Goal: Task Accomplishment & Management: Manage account settings

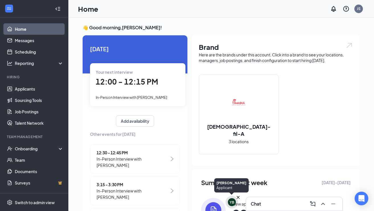
click at [238, 198] on icon "Cross" at bounding box center [238, 197] width 3 height 3
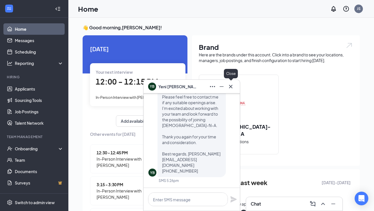
click at [231, 85] on icon "Cross" at bounding box center [230, 86] width 7 height 7
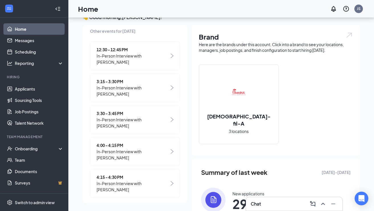
scroll to position [24, 0]
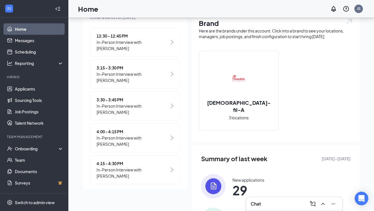
click at [146, 141] on span "In-Person Interview with [PERSON_NAME]" at bounding box center [133, 141] width 73 height 13
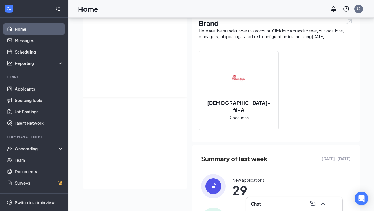
scroll to position [0, 0]
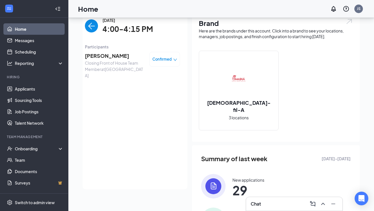
click at [113, 56] on span "[PERSON_NAME]" at bounding box center [115, 56] width 60 height 8
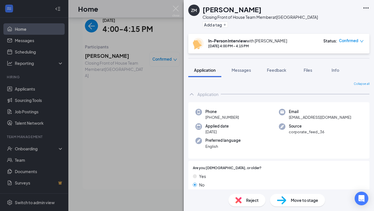
click at [361, 42] on icon "down" at bounding box center [362, 41] width 4 height 4
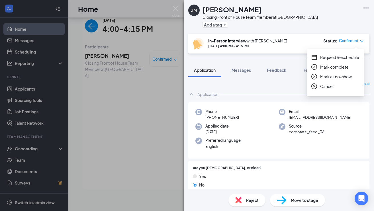
click at [345, 57] on span "Request Reschedule" at bounding box center [339, 57] width 39 height 6
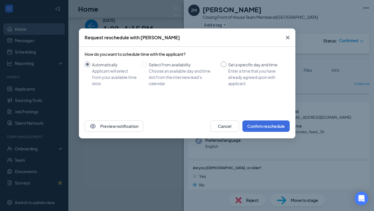
click at [260, 71] on div "Enter a time that you have already agreed upon with applicant" at bounding box center [256, 77] width 57 height 19
click at [227, 67] on input "Set a specific day and time Enter a time that you have already agreed upon with…" at bounding box center [224, 65] width 6 height 6
radio input "true"
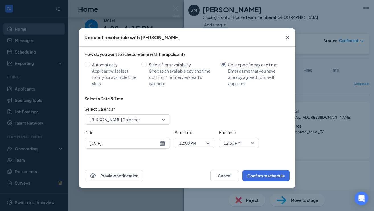
radio input "false"
click at [162, 145] on div "[DATE]" at bounding box center [128, 143] width 76 height 6
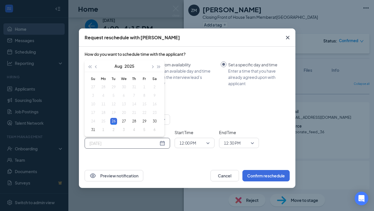
type input "[DATE]"
click at [115, 121] on div "26" at bounding box center [113, 121] width 7 height 7
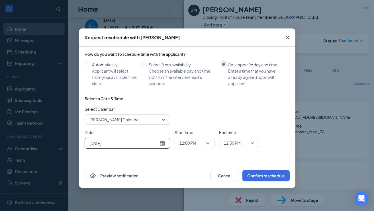
click at [208, 143] on span "12:00 PM" at bounding box center [195, 143] width 30 height 9
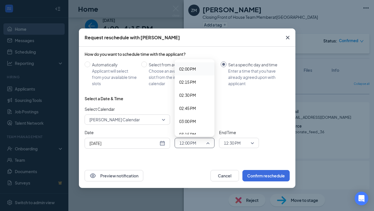
scroll to position [739, 0]
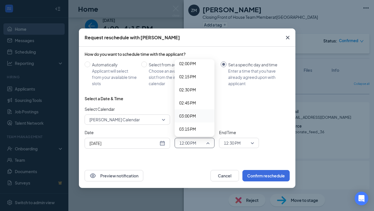
click at [198, 113] on span "03:00 PM" at bounding box center [194, 116] width 31 height 6
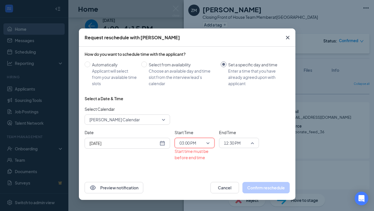
click at [254, 143] on div "12:30 PM" at bounding box center [239, 143] width 40 height 10
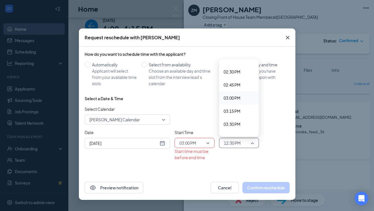
scroll to position [758, 0]
click at [238, 113] on span "03:15 PM" at bounding box center [232, 111] width 17 height 6
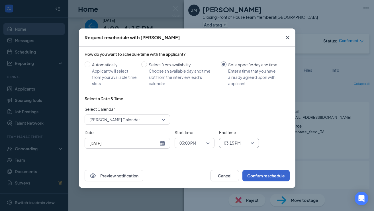
click at [270, 178] on button "Confirm reschedule" at bounding box center [266, 175] width 47 height 11
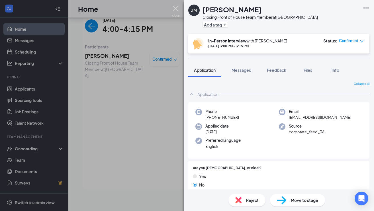
click at [177, 8] on img at bounding box center [175, 11] width 7 height 11
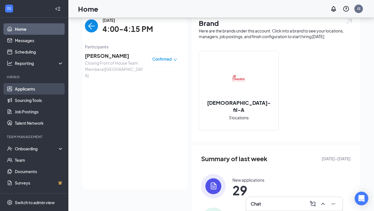
click at [46, 92] on link "Applicants" at bounding box center [39, 88] width 49 height 11
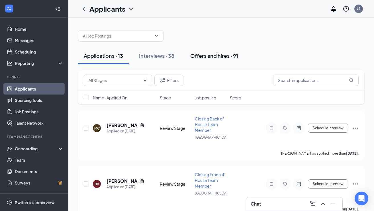
click at [215, 52] on button "Offers and hires · 91" at bounding box center [214, 55] width 59 height 17
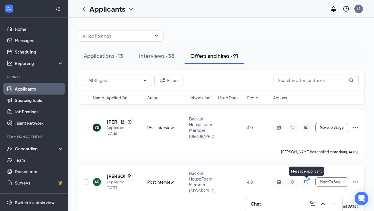
click at [306, 183] on icon "ActiveChat" at bounding box center [306, 182] width 7 height 5
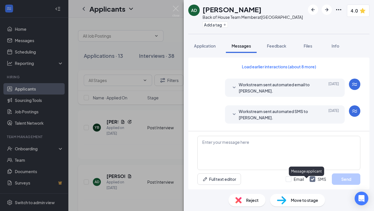
scroll to position [271, 0]
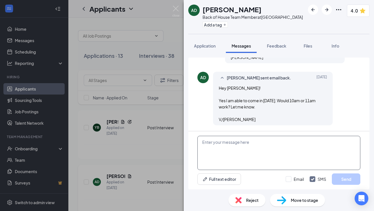
click at [255, 143] on textarea at bounding box center [279, 153] width 163 height 34
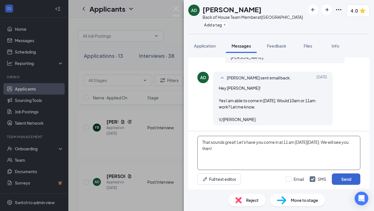
type textarea "That sounds great! Let's have you come in at 11 am on Thursday 08/28/25. We wil…"
click at [345, 180] on button "Send" at bounding box center [346, 179] width 29 height 11
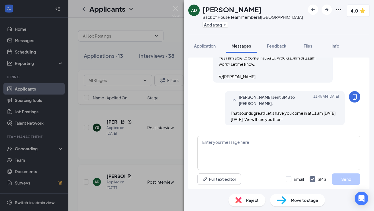
scroll to position [314, 0]
click at [176, 9] on img at bounding box center [175, 11] width 7 height 11
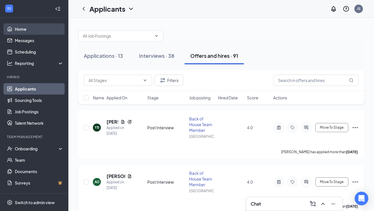
click at [25, 30] on link "Home" at bounding box center [39, 28] width 49 height 11
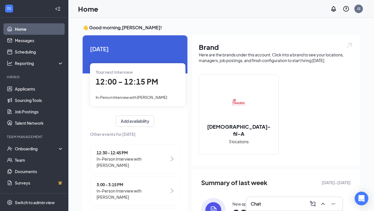
click at [168, 83] on div "12:00 - 12:15 PM" at bounding box center [138, 82] width 84 height 12
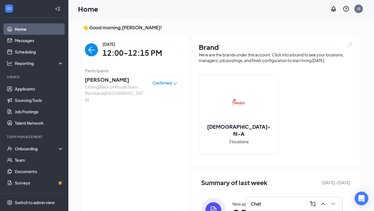
scroll to position [2, 0]
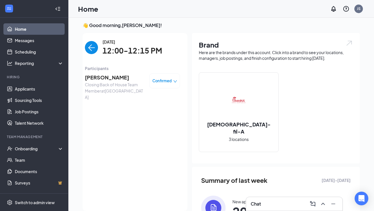
click at [113, 77] on span "Beckam Felipe Lopez" at bounding box center [115, 78] width 60 height 8
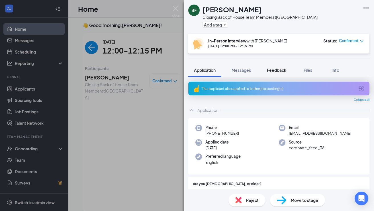
click at [276, 72] on span "Feedback" at bounding box center [276, 70] width 19 height 5
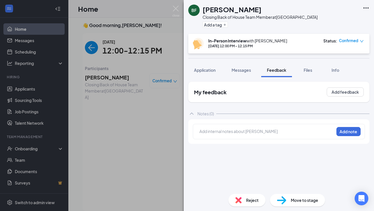
click at [253, 135] on div at bounding box center [267, 132] width 134 height 7
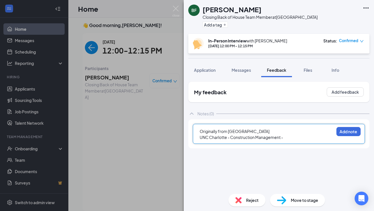
click at [296, 138] on div "UNC Charlotte - Construction Management -" at bounding box center [267, 138] width 134 height 6
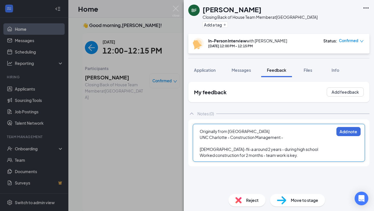
click at [290, 152] on div "Chick-fil-a around 2 years - during high school" at bounding box center [267, 150] width 134 height 6
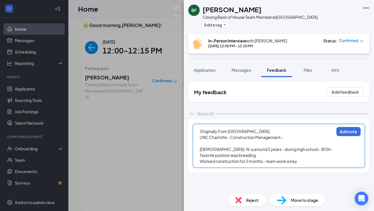
click at [306, 160] on div "Worked construction for 2 months - team work is key." at bounding box center [267, 161] width 134 height 6
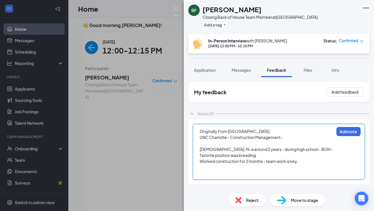
click at [302, 174] on div at bounding box center [267, 173] width 134 height 6
click at [208, 70] on span "Application" at bounding box center [205, 70] width 22 height 5
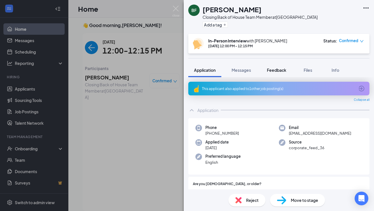
click at [283, 73] on button "Feedback" at bounding box center [276, 70] width 31 height 14
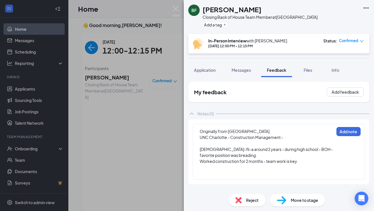
click at [309, 162] on div "Worked construction for 2 months - team work is key." at bounding box center [267, 161] width 134 height 6
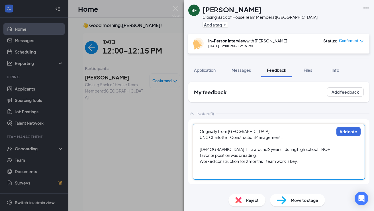
click at [229, 155] on div "Chick-fil-a around 2 years - during high school - BOH - favorite position was b…" at bounding box center [267, 153] width 134 height 12
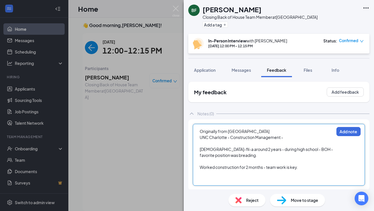
click at [302, 169] on div "Worked construction for 2 months - team work is key." at bounding box center [267, 167] width 134 height 6
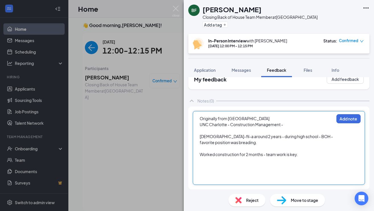
scroll to position [13, 0]
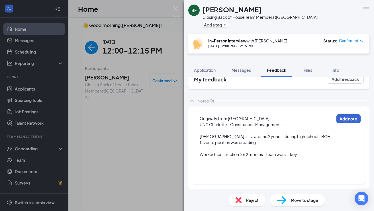
click at [353, 118] on button "Add note" at bounding box center [349, 118] width 24 height 9
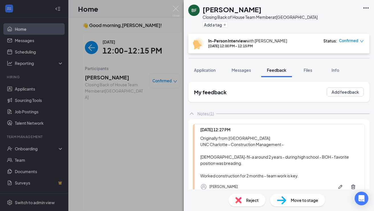
click at [31, 90] on div "BF Beckam Felipe Lopez Closing Back of House Team Member at University Place Ad…" at bounding box center [187, 105] width 374 height 211
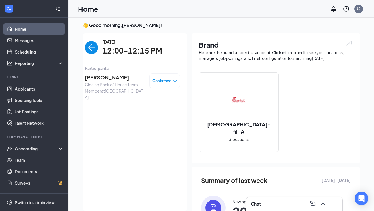
click at [29, 27] on link "Home" at bounding box center [39, 28] width 49 height 11
click at [88, 52] on img "back-button" at bounding box center [91, 47] width 13 height 13
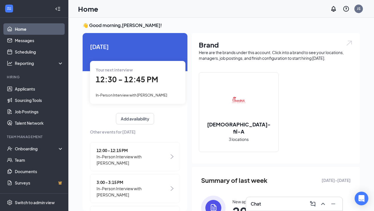
click at [148, 91] on div "Your next interview 12:30 - 12:45 PM In-Person Interview with Megan Knudsen" at bounding box center [137, 82] width 95 height 43
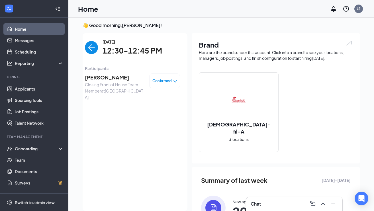
click at [112, 77] on span "Megan Knudsen" at bounding box center [115, 78] width 60 height 8
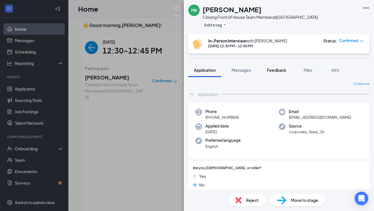
click at [277, 69] on span "Feedback" at bounding box center [276, 70] width 19 height 5
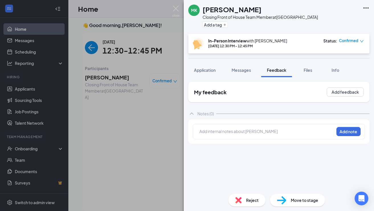
click at [249, 134] on div at bounding box center [267, 132] width 134 height 6
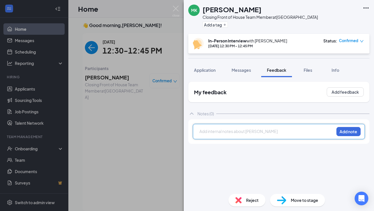
click at [263, 132] on div at bounding box center [267, 132] width 134 height 6
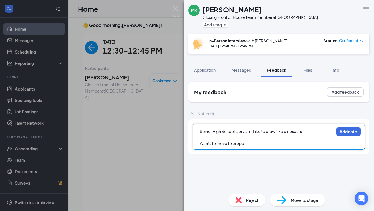
click at [235, 144] on span "Wants to move to erope -" at bounding box center [223, 143] width 47 height 5
click at [265, 143] on div "Wants to move to europe -" at bounding box center [267, 144] width 134 height 6
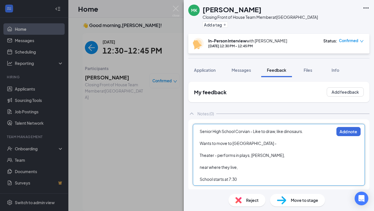
click at [266, 180] on div "School starts at 7:30" at bounding box center [267, 179] width 134 height 6
click at [212, 70] on span "Application" at bounding box center [205, 70] width 22 height 5
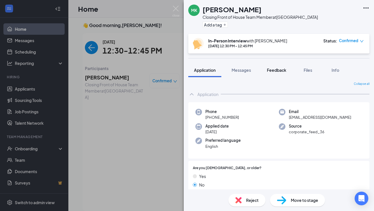
click at [284, 66] on button "Feedback" at bounding box center [276, 70] width 31 height 14
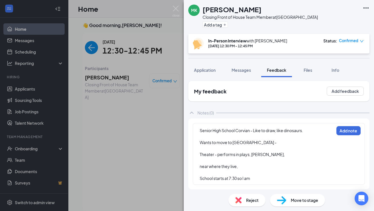
scroll to position [1, 0]
click at [199, 167] on div "Senior High School Corvian - Like to draw, like dinosaurs. Wants to move to eur…" at bounding box center [279, 154] width 172 height 62
click at [200, 167] on span "near where they live," at bounding box center [219, 166] width 38 height 5
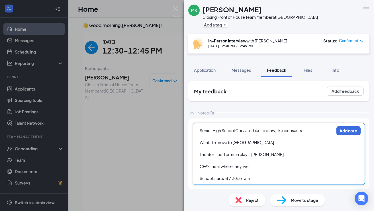
click at [200, 166] on span "CFA? Tnear where they live," at bounding box center [225, 166] width 50 height 5
click at [216, 165] on span "Y CFA? Tnear where they live," at bounding box center [226, 166] width 53 height 5
click at [269, 167] on div "Y CFA? We are near where they live," at bounding box center [267, 167] width 134 height 6
click at [254, 145] on div "Wants to move to europe -" at bounding box center [267, 143] width 134 height 6
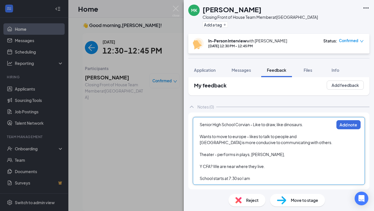
scroll to position [7, 0]
click at [267, 154] on div "Theater - performs in plays, eleanor," at bounding box center [267, 155] width 134 height 6
click at [253, 155] on span "Theater - performs in plays, eleanor," at bounding box center [242, 154] width 85 height 5
click at [251, 155] on span "Theater - performs in plays, eleanor," at bounding box center [242, 154] width 85 height 5
click at [253, 180] on div "School starts at 7:30 so I am" at bounding box center [267, 179] width 134 height 6
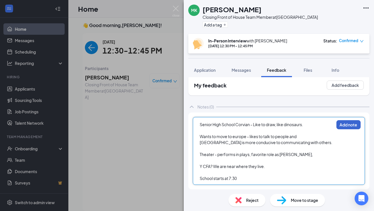
click at [353, 125] on button "Add note" at bounding box center [349, 124] width 24 height 9
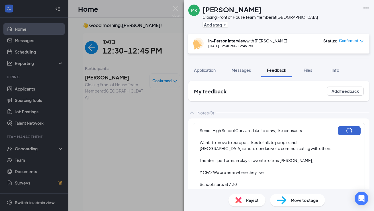
scroll to position [1, 0]
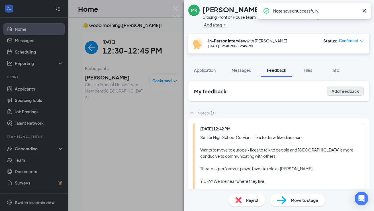
click at [347, 91] on button "Add feedback" at bounding box center [345, 91] width 37 height 9
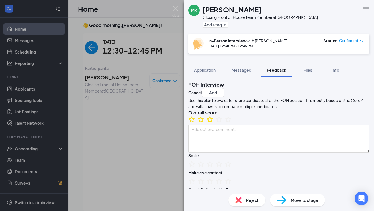
click at [214, 123] on icon "StarBorder" at bounding box center [209, 119] width 7 height 7
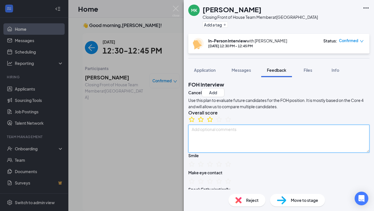
click at [234, 153] on textarea at bounding box center [278, 139] width 181 height 28
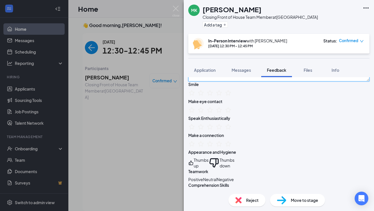
scroll to position [74, 0]
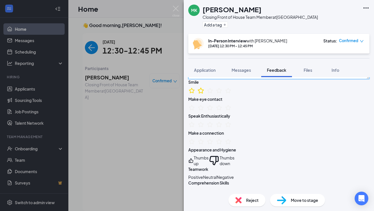
type textarea "Had great eye contact but not much smiling. She was sweet."
click at [205, 94] on icon "StarBorder" at bounding box center [200, 90] width 7 height 7
click at [232, 111] on icon "StarBorder" at bounding box center [228, 107] width 7 height 7
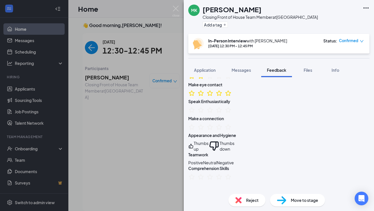
scroll to position [92, 0]
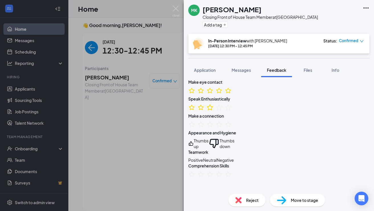
click at [214, 111] on icon "StarBorder" at bounding box center [209, 107] width 7 height 7
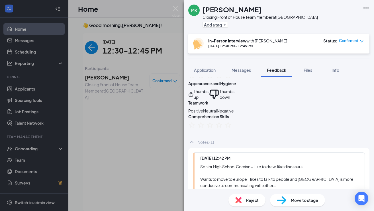
scroll to position [143, 0]
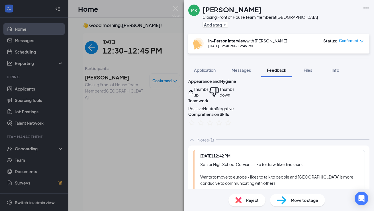
click at [220, 98] on icon "ThumbsDown" at bounding box center [214, 91] width 11 height 11
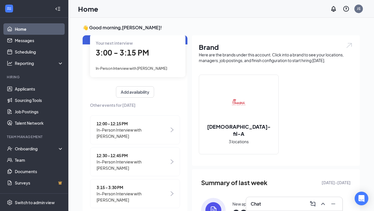
scroll to position [30, 0]
click at [141, 129] on span "In-Person Interview with Beckam Felipe Lopez" at bounding box center [133, 132] width 73 height 13
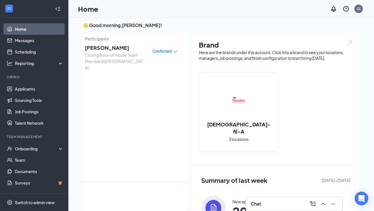
scroll to position [0, 0]
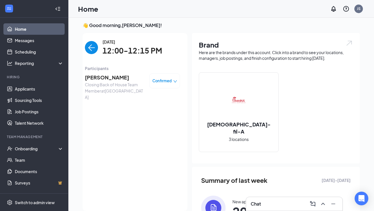
click at [160, 82] on span "Confirmed" at bounding box center [162, 81] width 19 height 6
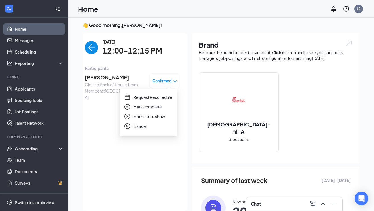
click at [117, 78] on span "[PERSON_NAME]" at bounding box center [115, 78] width 60 height 8
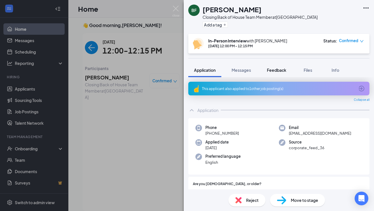
click at [274, 69] on span "Feedback" at bounding box center [276, 70] width 19 height 5
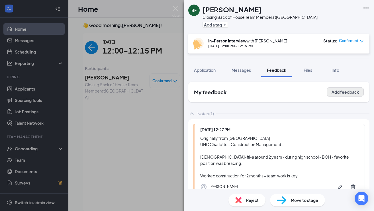
click at [345, 96] on button "Add feedback" at bounding box center [345, 92] width 37 height 9
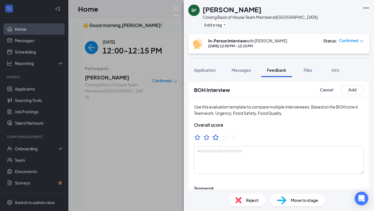
click at [216, 138] on icon "StarBorder" at bounding box center [215, 137] width 7 height 7
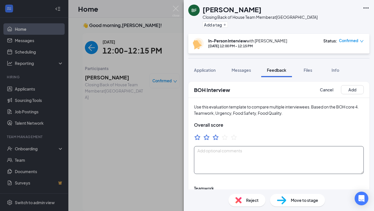
click at [220, 152] on textarea at bounding box center [279, 160] width 170 height 28
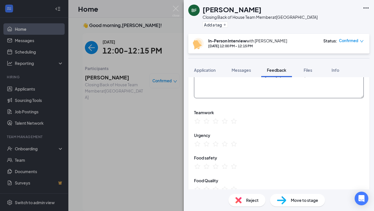
scroll to position [76, 0]
type textarea "Did have a BO smell but seems like a good guy. HAs CFA experience."
click at [226, 123] on icon "StarBorder" at bounding box center [224, 120] width 7 height 7
click at [225, 142] on icon "StarBorder" at bounding box center [225, 144] width 6 height 6
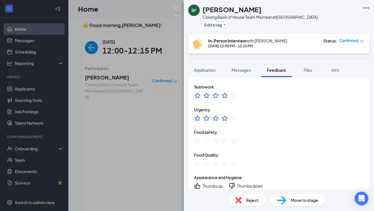
scroll to position [117, 0]
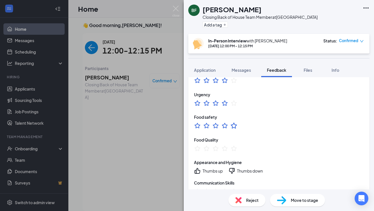
click at [235, 126] on icon "StarBorder" at bounding box center [233, 125] width 7 height 7
click at [215, 148] on icon "StarBorder" at bounding box center [215, 148] width 7 height 7
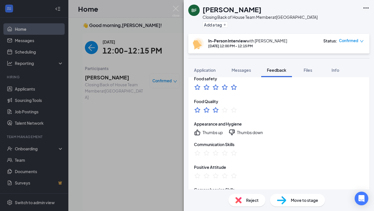
scroll to position [160, 0]
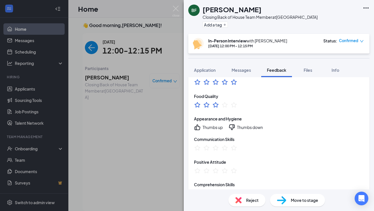
click at [210, 126] on div "Thumbs up" at bounding box center [213, 128] width 20 height 6
click at [246, 125] on div "Thumbs down" at bounding box center [250, 128] width 26 height 6
click at [227, 147] on icon "StarBorder" at bounding box center [224, 147] width 7 height 7
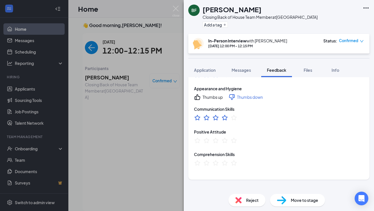
scroll to position [192, 0]
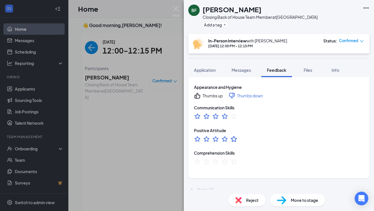
click at [235, 139] on icon "StarBorder" at bounding box center [233, 138] width 7 height 7
click at [232, 163] on icon "StarBorder" at bounding box center [233, 161] width 7 height 7
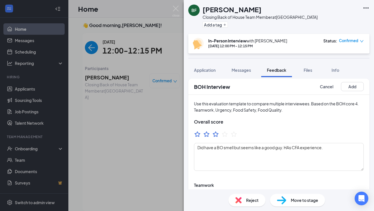
scroll to position [0, 0]
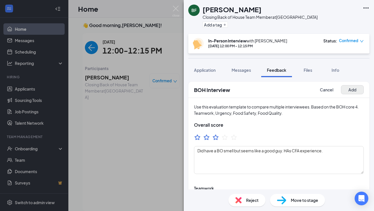
click at [358, 90] on button "Add" at bounding box center [352, 89] width 23 height 9
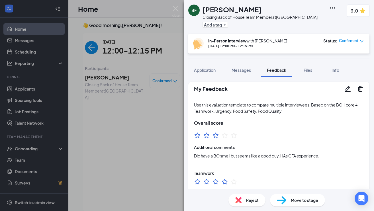
click at [346, 43] on span "Confirmed" at bounding box center [348, 41] width 19 height 6
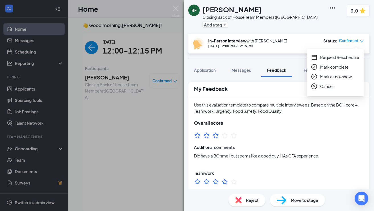
click at [332, 66] on span "Mark complete" at bounding box center [334, 67] width 29 height 6
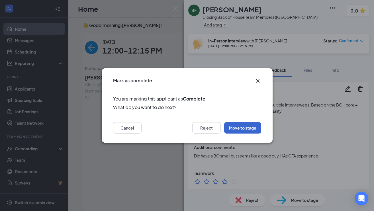
click at [245, 126] on button "Move to stage" at bounding box center [242, 127] width 37 height 11
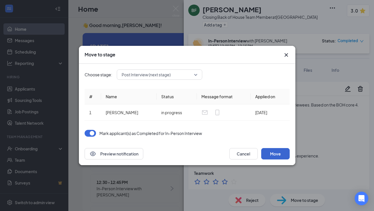
click at [277, 155] on button "Move" at bounding box center [275, 153] width 29 height 11
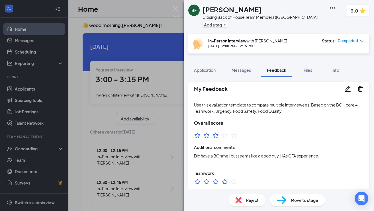
click at [160, 158] on div "BF Beckam Felipe Lopez Closing Back of House Team Member at University Place Ad…" at bounding box center [187, 105] width 374 height 211
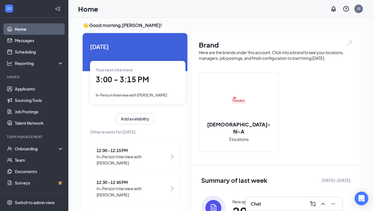
click at [145, 183] on span "12:30 - 12:45 PM" at bounding box center [133, 182] width 73 height 6
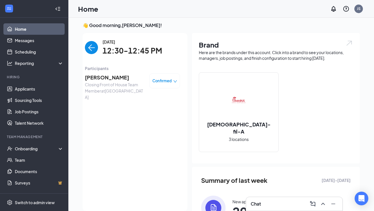
click at [114, 76] on span "[PERSON_NAME]" at bounding box center [115, 78] width 60 height 8
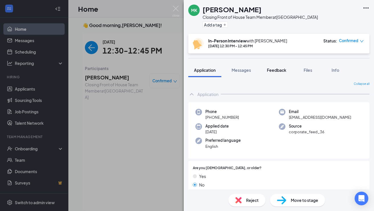
click at [273, 70] on span "Feedback" at bounding box center [276, 70] width 19 height 5
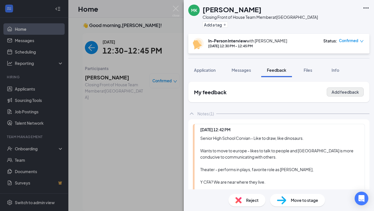
click at [345, 92] on button "Add feedback" at bounding box center [345, 92] width 37 height 9
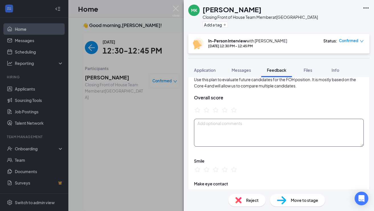
scroll to position [28, 0]
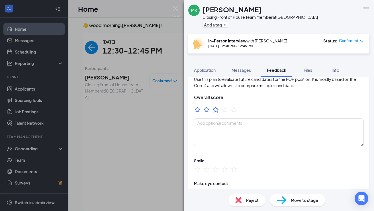
click at [216, 111] on icon "StarBorder" at bounding box center [216, 110] width 6 height 6
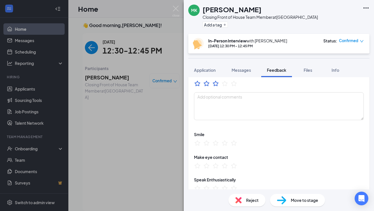
scroll to position [55, 0]
click at [206, 143] on icon "StarBorder" at bounding box center [206, 142] width 7 height 7
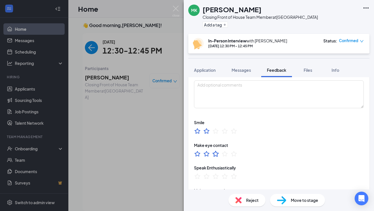
scroll to position [79, 0]
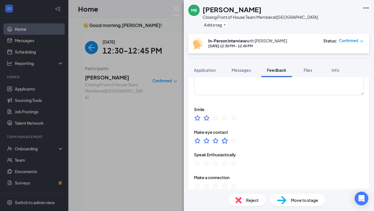
click at [225, 140] on icon "StarBorder" at bounding box center [224, 140] width 7 height 7
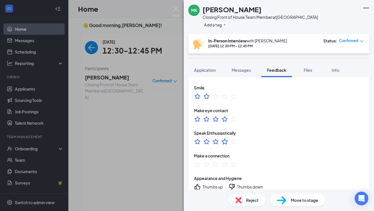
scroll to position [101, 0]
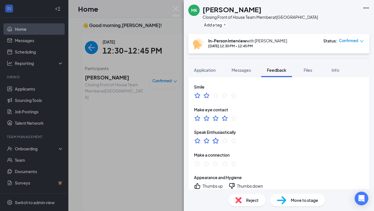
click at [216, 141] on icon "StarBorder" at bounding box center [215, 140] width 7 height 7
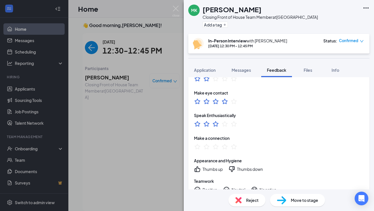
scroll to position [120, 0]
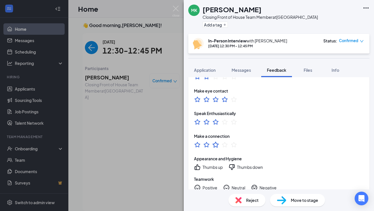
click at [215, 145] on icon "StarBorder" at bounding box center [215, 144] width 7 height 7
click at [249, 168] on div "Thumbs down" at bounding box center [250, 167] width 26 height 6
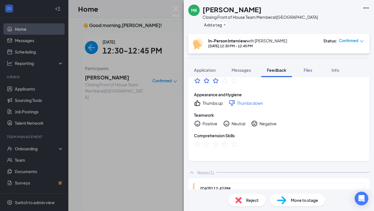
scroll to position [185, 0]
click at [206, 123] on div "Positive" at bounding box center [210, 123] width 15 height 6
click at [226, 144] on icon "StarBorder" at bounding box center [224, 143] width 7 height 7
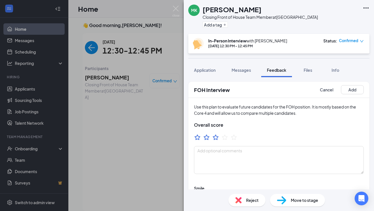
scroll to position [0, 0]
click at [357, 87] on button "Add" at bounding box center [352, 89] width 23 height 9
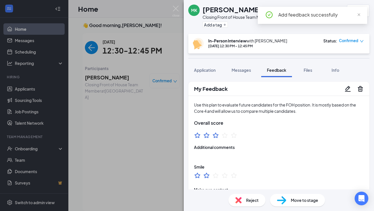
click at [352, 41] on span "Confirmed" at bounding box center [348, 41] width 19 height 6
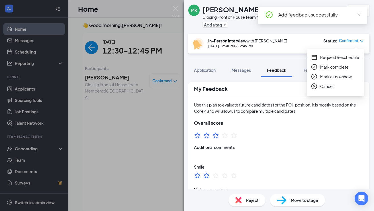
click at [336, 66] on span "Mark complete" at bounding box center [334, 67] width 29 height 6
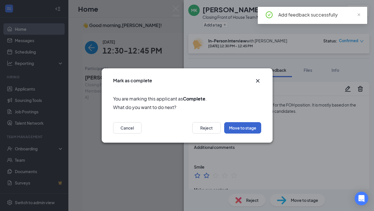
click at [239, 129] on button "Move to stage" at bounding box center [242, 127] width 37 height 11
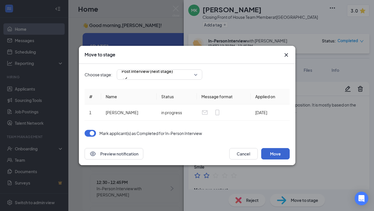
click at [279, 153] on button "Move" at bounding box center [275, 153] width 29 height 11
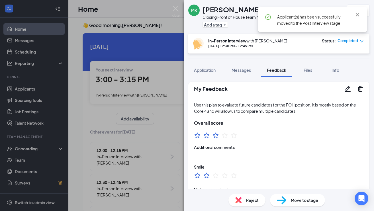
click at [175, 7] on img at bounding box center [175, 11] width 7 height 11
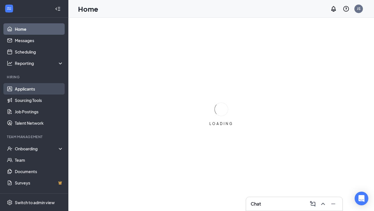
click at [33, 90] on link "Applicants" at bounding box center [39, 88] width 49 height 11
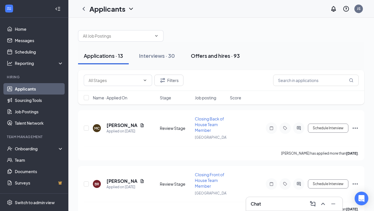
click at [208, 56] on div "Offers and hires · 93" at bounding box center [215, 55] width 49 height 7
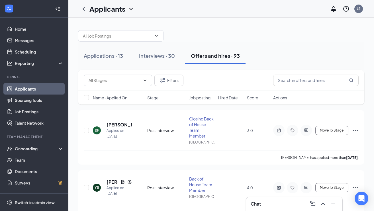
click at [153, 98] on span "Stage" at bounding box center [152, 98] width 11 height 6
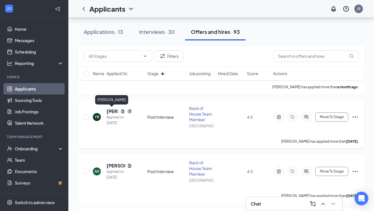
scroll to position [256, 0]
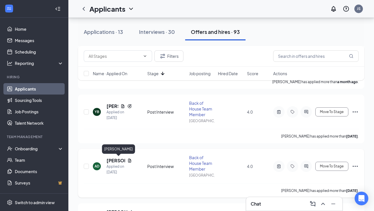
click at [118, 162] on h5 "[PERSON_NAME]" at bounding box center [116, 161] width 19 height 6
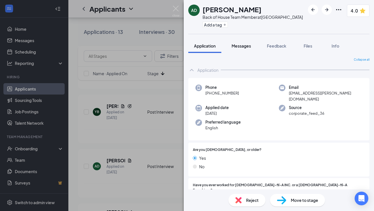
click at [247, 48] on span "Messages" at bounding box center [241, 45] width 19 height 5
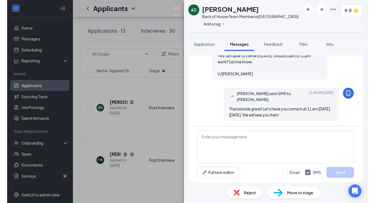
scroll to position [287, 0]
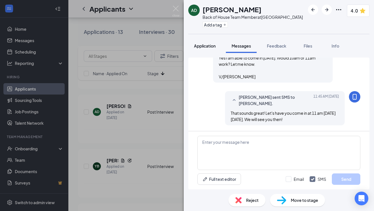
click at [205, 42] on button "Application" at bounding box center [204, 46] width 33 height 14
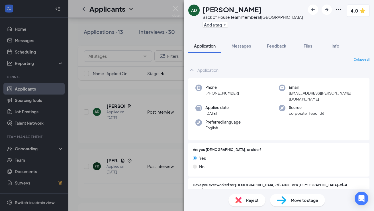
click at [336, 7] on icon "Ellipses" at bounding box center [339, 9] width 7 height 7
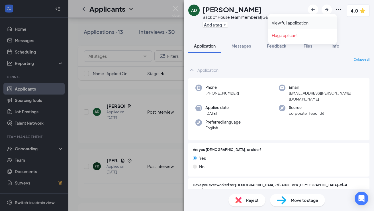
click at [306, 23] on link "View full application" at bounding box center [303, 23] width 62 height 6
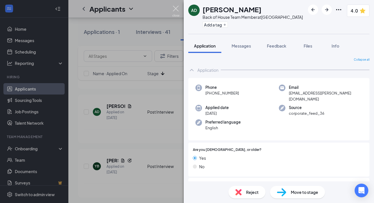
click at [175, 9] on img at bounding box center [175, 11] width 7 height 11
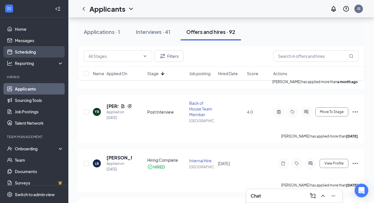
click at [25, 49] on link "Scheduling" at bounding box center [39, 51] width 49 height 11
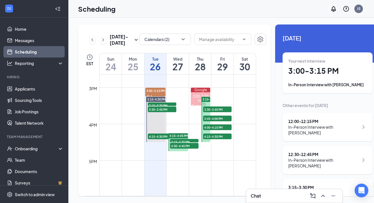
scroll to position [537, 0]
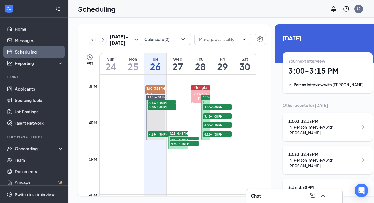
click at [204, 99] on span "3:15-4:30 PM" at bounding box center [212, 97] width 19 height 4
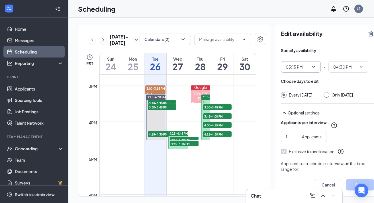
click at [288, 67] on input "03:15 PM" at bounding box center [297, 67] width 23 height 6
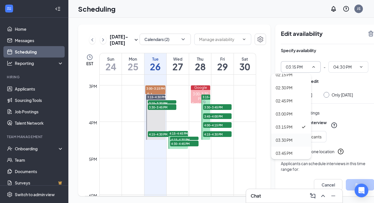
scroll to position [754, 0]
click at [283, 141] on div "03:30 PM" at bounding box center [284, 140] width 17 height 6
type input "03:30 PM"
type input "04:45 PM"
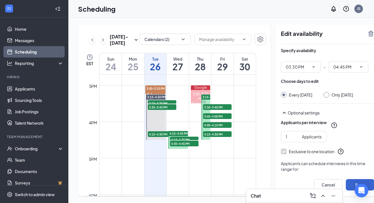
click at [349, 184] on button "Save" at bounding box center [360, 184] width 29 height 11
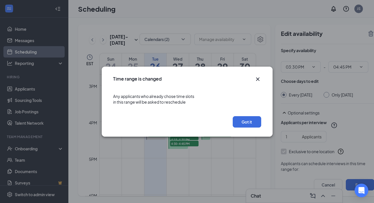
click at [257, 80] on icon "Cross" at bounding box center [257, 78] width 3 height 3
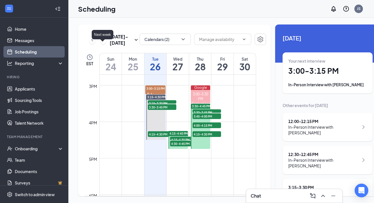
click at [104, 43] on icon "ChevronRight" at bounding box center [103, 39] width 6 height 7
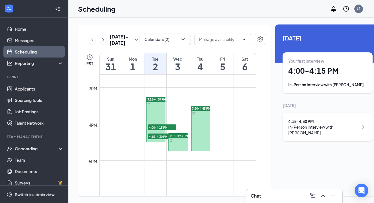
scroll to position [537, 0]
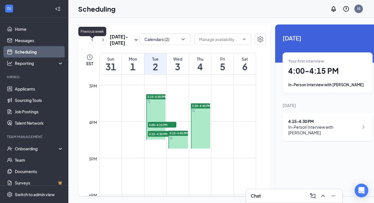
click at [91, 43] on icon "ChevronLeft" at bounding box center [93, 39] width 6 height 7
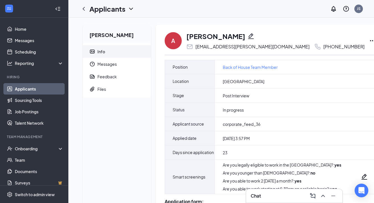
click at [369, 41] on icon "Ellipses" at bounding box center [372, 40] width 7 height 7
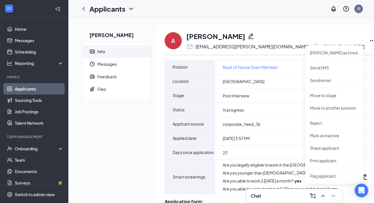
click at [338, 33] on div "A Alicia Dundore aa.dundore@gmail.com +1 (980) 279-6182 Mark as hired Send SMS …" at bounding box center [271, 40] width 212 height 19
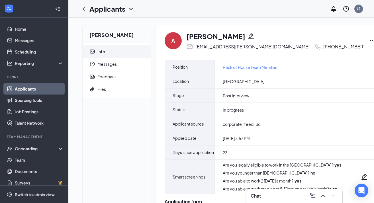
click at [34, 83] on ul "Applicants Sourcing Tools Job Postings Talent Network" at bounding box center [34, 106] width 68 height 46
click at [84, 10] on icon "ChevronLeft" at bounding box center [83, 8] width 7 height 7
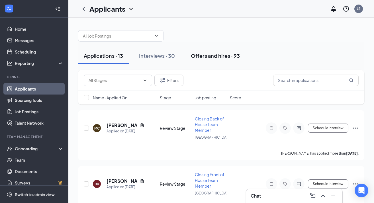
click at [211, 54] on div "Offers and hires · 93" at bounding box center [215, 55] width 49 height 7
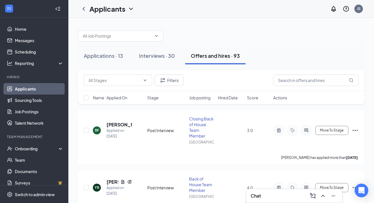
click at [153, 98] on span "Stage" at bounding box center [152, 98] width 11 height 6
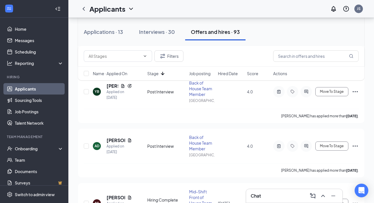
scroll to position [277, 0]
click at [354, 145] on icon "Ellipses" at bounding box center [355, 145] width 7 height 7
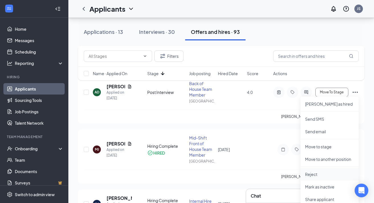
scroll to position [325, 0]
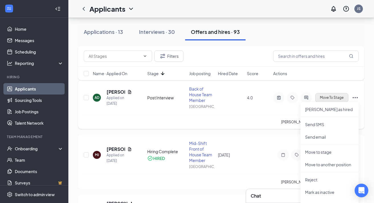
click at [336, 96] on span "Move To Stage" at bounding box center [332, 98] width 24 height 4
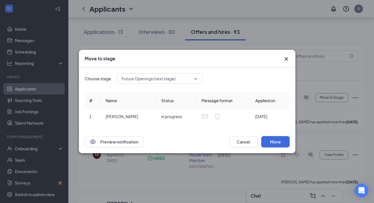
click at [198, 78] on div "Future Openings (next stage)" at bounding box center [160, 79] width 86 height 10
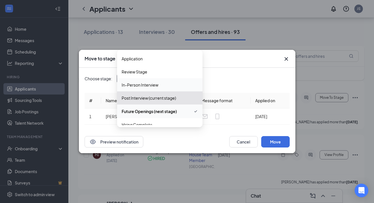
click at [153, 84] on span "In-Person Interview" at bounding box center [140, 85] width 37 height 6
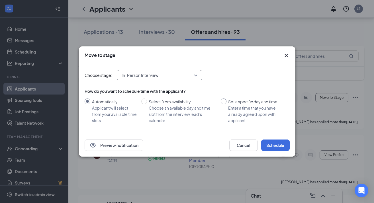
click at [247, 108] on div "Enter a time that you have already agreed upon with applicant" at bounding box center [256, 114] width 57 height 19
click at [227, 104] on input "Set a specific day and time Enter a time that you have already agreed upon with…" at bounding box center [224, 102] width 6 height 6
radio input "true"
radio input "false"
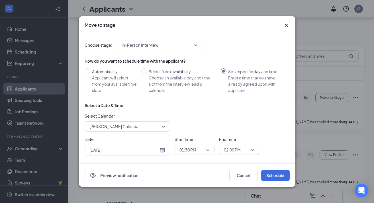
click at [163, 150] on div "[DATE]" at bounding box center [128, 150] width 76 height 6
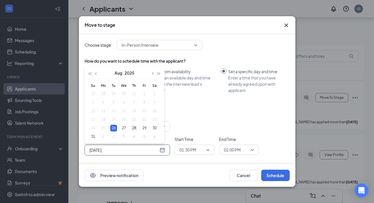
type input "Aug 28, 2025"
click at [133, 127] on div "28" at bounding box center [134, 128] width 7 height 7
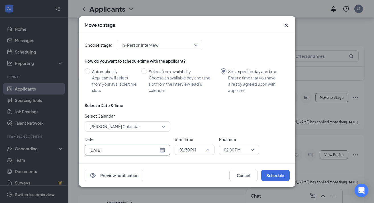
click at [207, 153] on span "01:30 PM" at bounding box center [195, 150] width 30 height 9
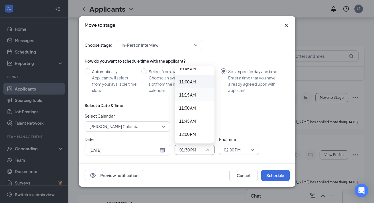
scroll to position [570, 0]
click at [196, 82] on span "11:00 AM" at bounding box center [187, 82] width 17 height 6
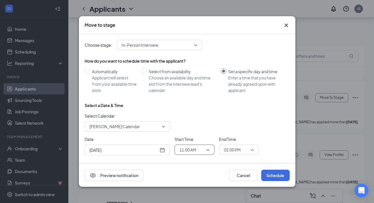
click at [251, 153] on span "02:00 PM" at bounding box center [239, 150] width 30 height 9
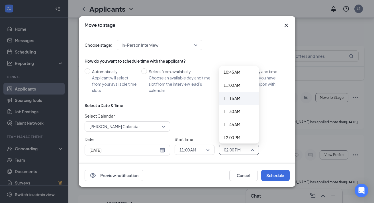
scroll to position [568, 0]
click at [238, 114] on div "11:30 AM" at bounding box center [239, 110] width 40 height 13
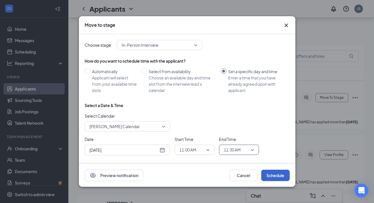
click at [273, 175] on button "Schedule" at bounding box center [275, 175] width 29 height 11
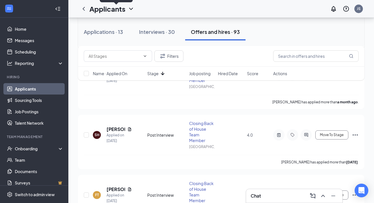
scroll to position [118, 0]
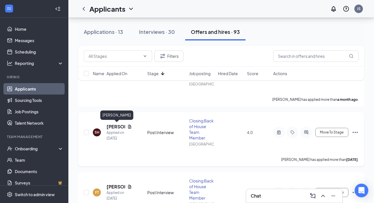
click at [118, 125] on h5 "[PERSON_NAME]" at bounding box center [116, 127] width 19 height 6
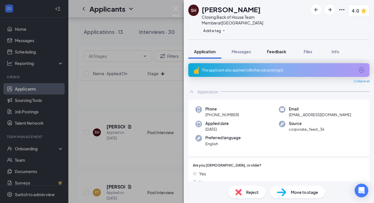
click at [284, 49] on span "Feedback" at bounding box center [276, 51] width 19 height 5
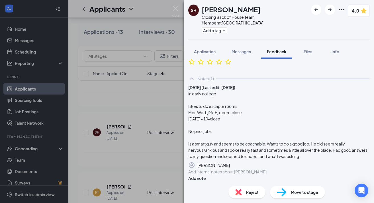
scroll to position [185, 0]
click at [174, 6] on img at bounding box center [175, 11] width 7 height 11
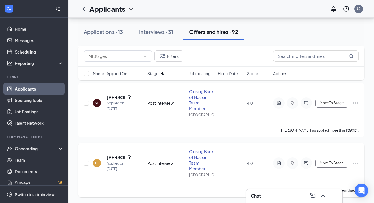
scroll to position [149, 0]
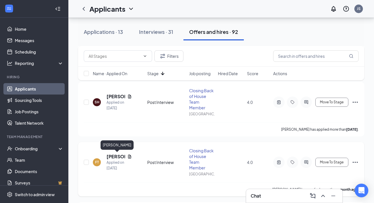
click at [115, 155] on h5 "[PERSON_NAME]" at bounding box center [116, 157] width 19 height 6
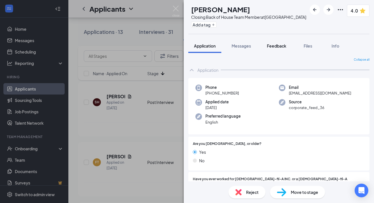
click at [280, 46] on span "Feedback" at bounding box center [276, 45] width 19 height 5
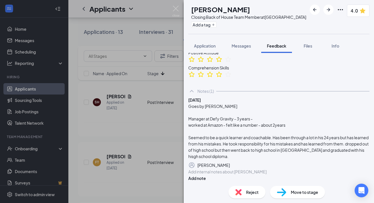
scroll to position [256, 0]
click at [178, 9] on img at bounding box center [175, 11] width 7 height 11
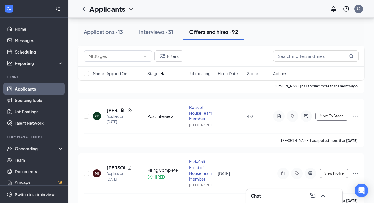
scroll to position [253, 0]
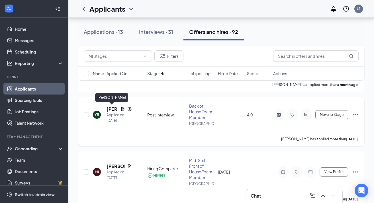
click at [112, 109] on h5 "[PERSON_NAME]" at bounding box center [113, 109] width 12 height 6
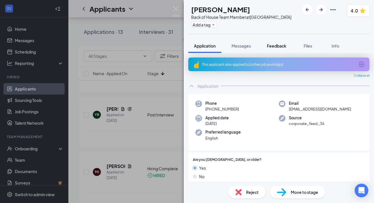
click at [282, 49] on button "Feedback" at bounding box center [276, 46] width 31 height 14
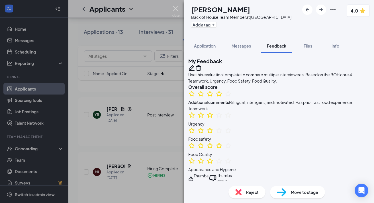
click at [177, 7] on img at bounding box center [175, 11] width 7 height 11
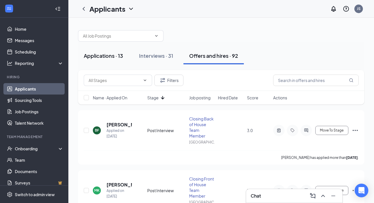
click at [116, 56] on div "Applications · 13" at bounding box center [103, 55] width 39 height 7
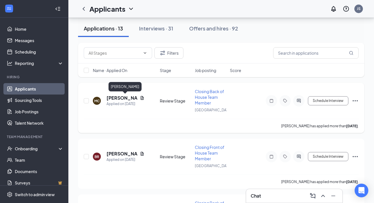
scroll to position [40, 0]
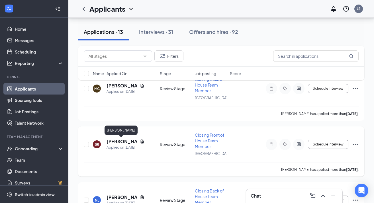
click at [120, 142] on h5 "Brooklyn Robinson" at bounding box center [122, 142] width 31 height 6
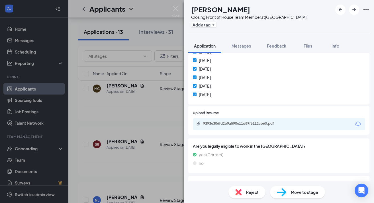
scroll to position [355, 0]
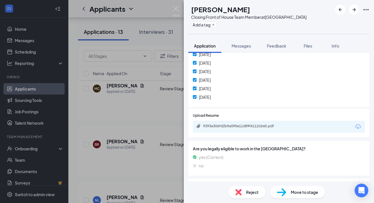
click at [290, 121] on div "9393e306fd2b9a590e11d89f6112cb60.pdf" at bounding box center [279, 127] width 172 height 12
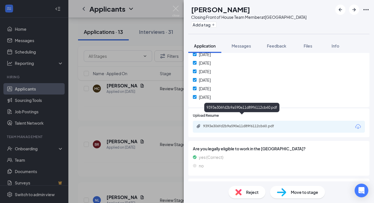
click at [268, 124] on div "9393e306fd2b9a590e11d89f6112cb60.pdf" at bounding box center [243, 126] width 80 height 5
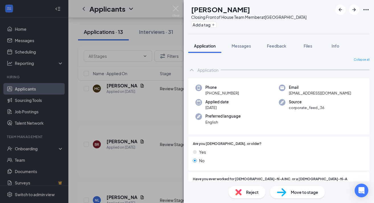
scroll to position [0, 0]
click at [307, 188] on div "Move to stage" at bounding box center [297, 192] width 55 height 13
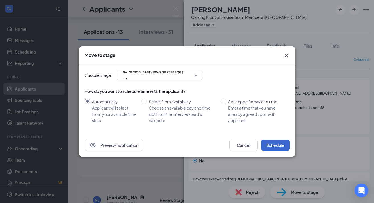
click at [271, 145] on button "Schedule" at bounding box center [275, 145] width 29 height 11
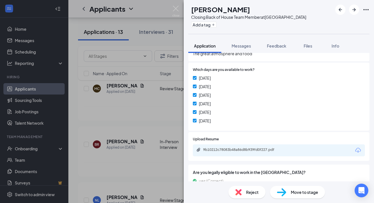
scroll to position [322, 0]
click at [271, 145] on div "9b10212c78083b48a86d8b939fd0f227.pdf" at bounding box center [279, 150] width 172 height 12
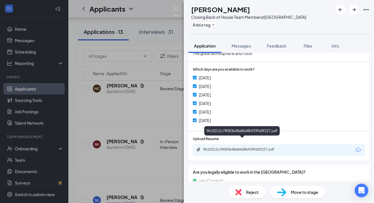
click at [269, 147] on div "9b10212c78083b48a86d8b939fd0f227.pdf" at bounding box center [243, 149] width 80 height 5
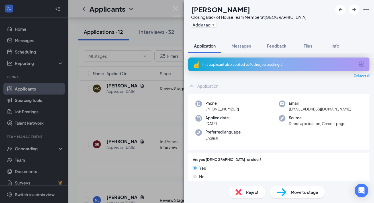
scroll to position [0, 0]
click at [259, 67] on div "This applicant also applied to 4 other job posting(s)" at bounding box center [278, 64] width 153 height 5
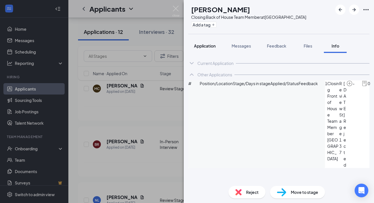
click at [212, 46] on span "Application" at bounding box center [205, 45] width 22 height 5
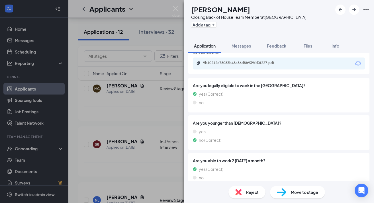
scroll to position [408, 0]
click at [247, 194] on span "Reject" at bounding box center [252, 192] width 13 height 6
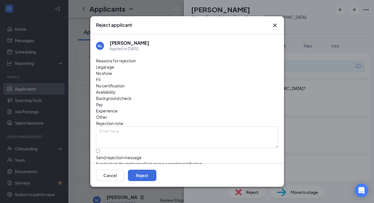
click at [156, 155] on div "Send rejection message" at bounding box center [187, 158] width 182 height 6
click at [100, 149] on input "Send rejection message If unchecked, the applicant will not receive a rejection…" at bounding box center [98, 151] width 4 height 4
checkbox input "true"
click at [156, 176] on button "Reject" at bounding box center [142, 175] width 29 height 11
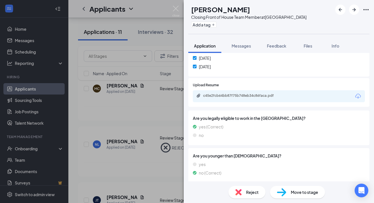
scroll to position [386, 0]
click at [257, 93] on div "c45e2fcb64bb87f75b748eb34c86faca.pdf" at bounding box center [243, 95] width 80 height 5
click at [293, 190] on span "Move to stage" at bounding box center [304, 192] width 27 height 6
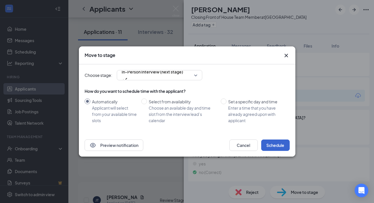
click at [276, 145] on button "Schedule" at bounding box center [275, 145] width 29 height 11
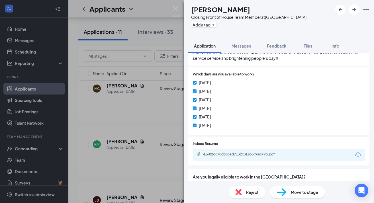
scroll to position [306, 0]
click at [276, 152] on div "41602d870cb83ad7132c3f1c669ad79b.pdf" at bounding box center [243, 154] width 80 height 5
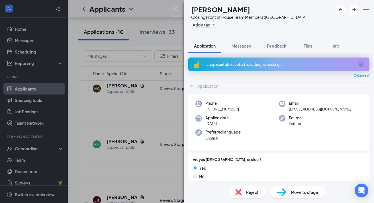
scroll to position [0, 0]
click at [275, 64] on div "This applicant also applied to 1 other job posting(s)" at bounding box center [278, 64] width 153 height 5
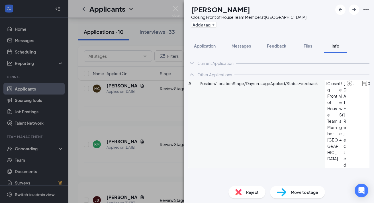
click at [203, 36] on div "KM Kourtney McKee Closing Front of House Team Member at University Place Add a …" at bounding box center [279, 101] width 190 height 203
click at [203, 38] on div "KM Kourtney McKee Closing Front of House Team Member at University Place Add a …" at bounding box center [279, 101] width 190 height 203
click at [204, 49] on button "Application" at bounding box center [204, 46] width 33 height 14
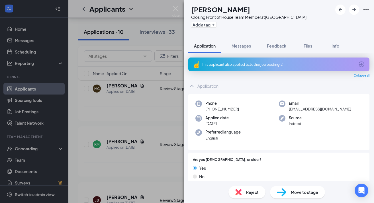
click at [302, 196] on div "Move to stage" at bounding box center [297, 192] width 55 height 13
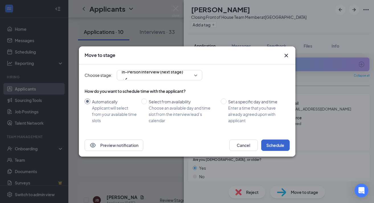
click at [277, 145] on button "Schedule" at bounding box center [275, 145] width 29 height 11
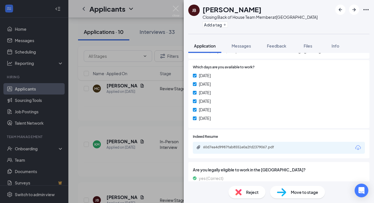
scroll to position [320, 0]
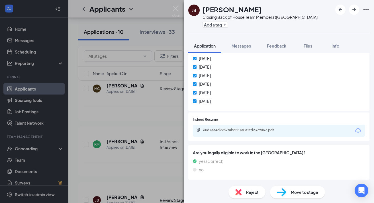
click at [263, 128] on div "60d7ea4d9987fab8551e0a2fd2379067.pdf" at bounding box center [243, 130] width 80 height 5
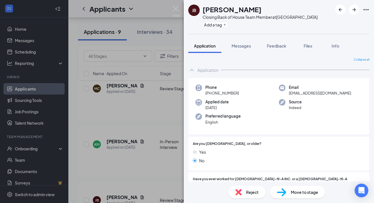
scroll to position [0, 0]
click at [294, 195] on span "Move to stage" at bounding box center [304, 192] width 27 height 6
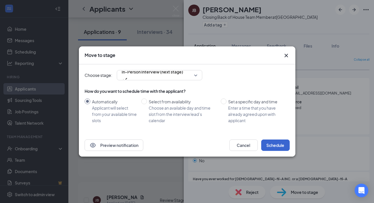
click at [272, 144] on button "Schedule" at bounding box center [275, 145] width 29 height 11
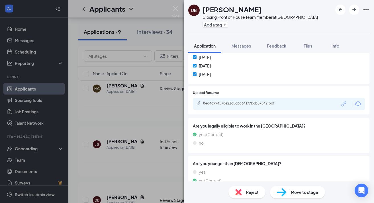
scroll to position [388, 0]
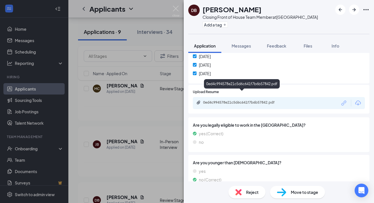
click at [257, 100] on div "0ed4c994578e21c5d6c641f7b6b57842.pdf" at bounding box center [242, 102] width 92 height 5
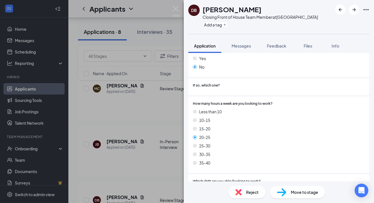
scroll to position [158, 0]
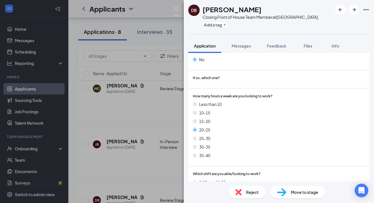
click at [300, 192] on span "Move to stage" at bounding box center [304, 192] width 27 height 6
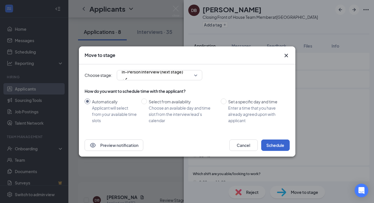
click at [272, 146] on button "Schedule" at bounding box center [275, 145] width 29 height 11
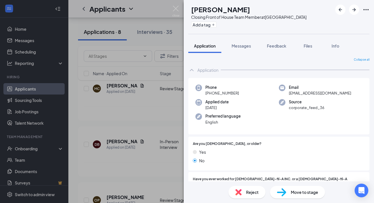
click at [310, 194] on span "Move to stage" at bounding box center [304, 192] width 27 height 6
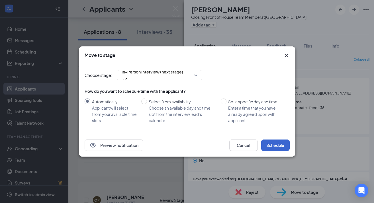
click at [275, 144] on button "Schedule" at bounding box center [275, 145] width 29 height 11
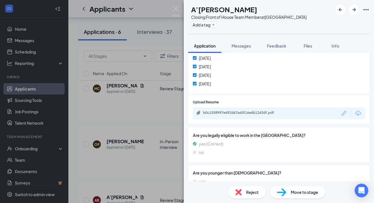
scroll to position [379, 0]
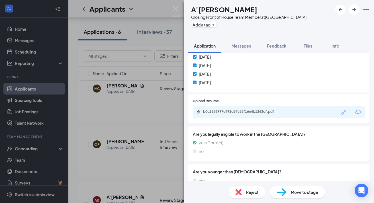
click at [271, 106] on div "b0c1558997e492d67a65f16e4b1263df.pdf" at bounding box center [279, 112] width 172 height 12
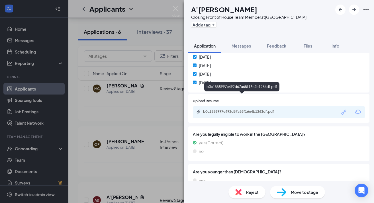
click at [271, 109] on div "b0c1558997e492d67a65f16e4b1263df.pdf" at bounding box center [243, 111] width 80 height 5
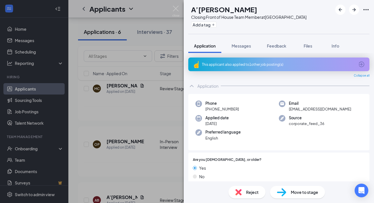
scroll to position [0, 0]
click at [269, 66] on div "This applicant also applied to 1 other job posting(s)" at bounding box center [278, 64] width 153 height 5
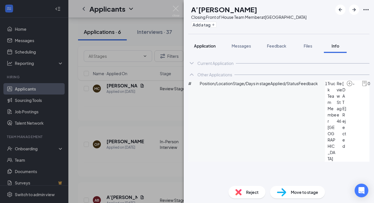
click at [206, 46] on span "Application" at bounding box center [205, 45] width 22 height 5
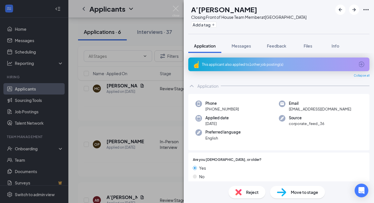
click at [302, 192] on span "Move to stage" at bounding box center [304, 192] width 27 height 6
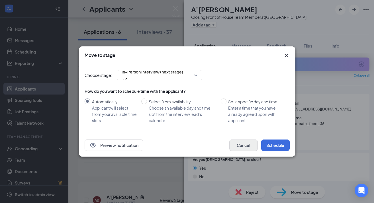
click at [241, 148] on button "Cancel" at bounding box center [243, 145] width 29 height 11
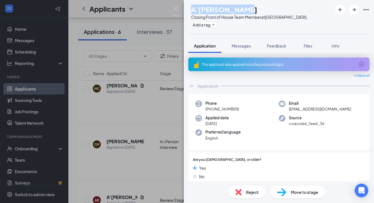
drag, startPoint x: 204, startPoint y: 9, endPoint x: 253, endPoint y: 7, distance: 49.4
click at [253, 7] on div "A’Lina Blanche" at bounding box center [248, 10] width 115 height 10
copy h1 "A’Lina Blanche"
click at [178, 10] on img at bounding box center [175, 11] width 7 height 11
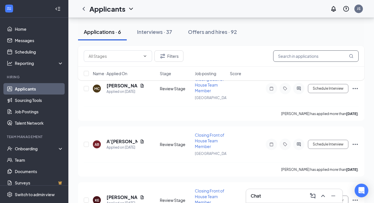
click at [291, 56] on input "text" at bounding box center [316, 55] width 86 height 11
paste input "A’Lina Blanche"
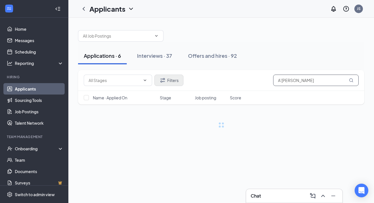
type input "A’Lina Blanche"
click at [176, 79] on button "Filters" at bounding box center [169, 80] width 29 height 11
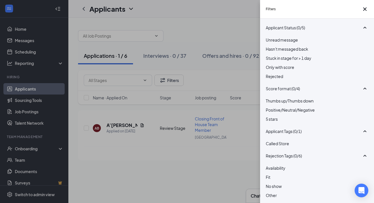
click at [272, 80] on div "Rejected" at bounding box center [317, 76] width 103 height 6
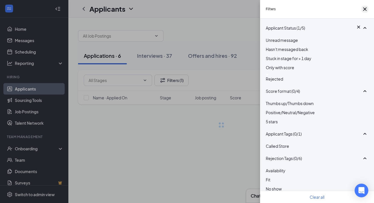
click at [362, 11] on icon "Cross" at bounding box center [365, 9] width 7 height 7
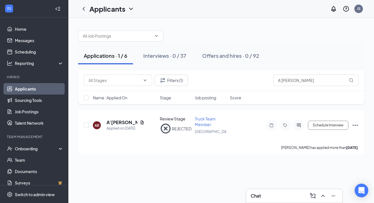
click at [172, 86] on div "Filters (1) A’Lina Blanche" at bounding box center [221, 80] width 286 height 21
click at [178, 78] on button "Filters (1)" at bounding box center [171, 80] width 33 height 11
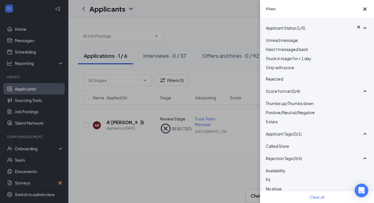
click at [267, 76] on div at bounding box center [317, 75] width 103 height 2
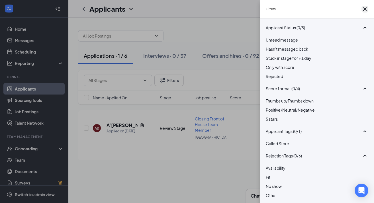
click at [363, 11] on icon "Cross" at bounding box center [364, 8] width 3 height 3
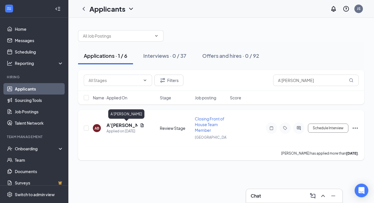
click at [117, 126] on h5 "A’Lina Blanche" at bounding box center [122, 125] width 31 height 6
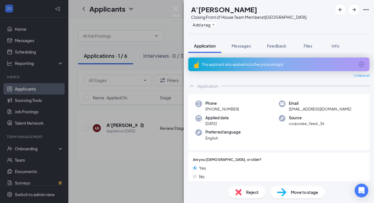
click at [312, 197] on div "Move to stage" at bounding box center [297, 192] width 55 height 13
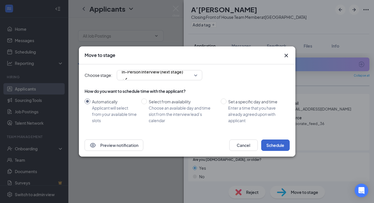
click at [275, 145] on button "Schedule" at bounding box center [275, 145] width 29 height 11
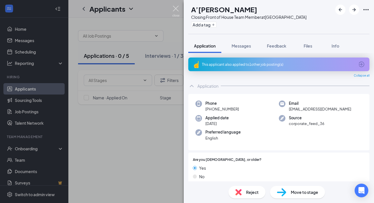
click at [174, 6] on img at bounding box center [175, 11] width 7 height 11
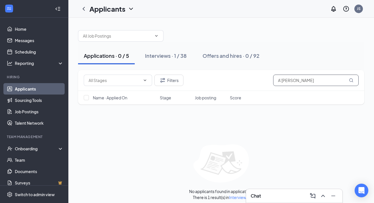
click at [322, 79] on input "A’Lina Blanche" at bounding box center [316, 80] width 86 height 11
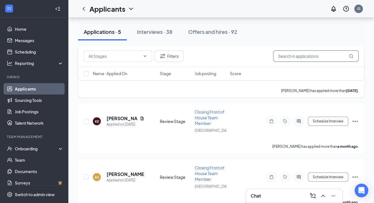
scroll to position [69, 0]
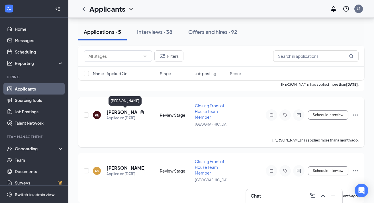
click at [127, 111] on h5 "Klissia Espinal" at bounding box center [122, 112] width 31 height 6
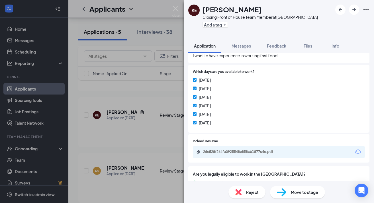
scroll to position [296, 0]
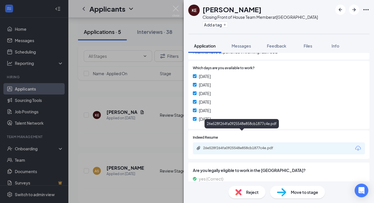
click at [266, 146] on div "26e528f264fa0925548e858cb1877c4e.pdf" at bounding box center [243, 148] width 80 height 5
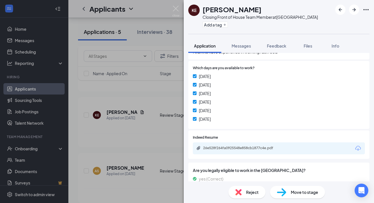
click at [247, 197] on div "Reject" at bounding box center [247, 192] width 37 height 13
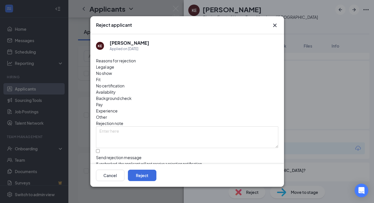
click at [202, 155] on div "Send rejection message" at bounding box center [187, 158] width 182 height 6
click at [100, 149] on input "Send rejection message If unchecked, the applicant will not receive a rejection…" at bounding box center [98, 151] width 4 height 4
checkbox input "true"
click at [156, 174] on button "Reject" at bounding box center [142, 175] width 29 height 11
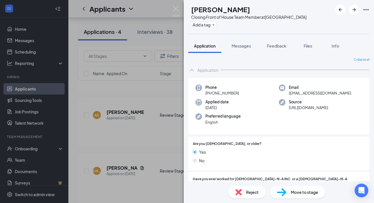
click at [291, 192] on span "Move to stage" at bounding box center [304, 192] width 27 height 6
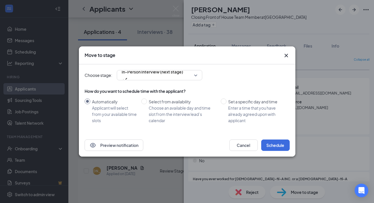
click at [279, 151] on div "Preview notification Cancel Schedule" at bounding box center [187, 145] width 217 height 23
click at [279, 144] on button "Schedule" at bounding box center [275, 145] width 29 height 11
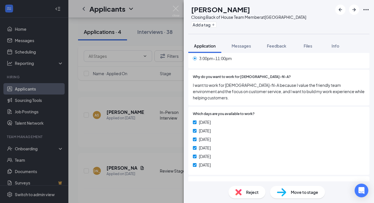
scroll to position [284, 0]
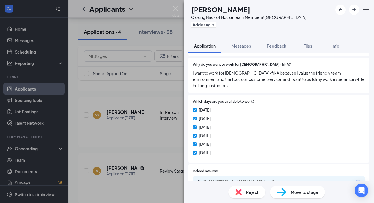
click at [264, 176] on div "f9a38fd053849cebc410076562e567db.pdf" at bounding box center [279, 182] width 172 height 12
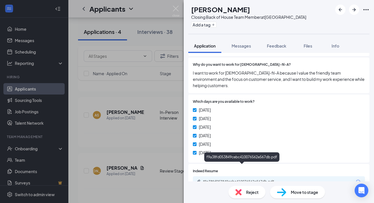
click at [264, 180] on div "f9a38fd053849cebc410076562e567db.pdf" at bounding box center [243, 182] width 80 height 5
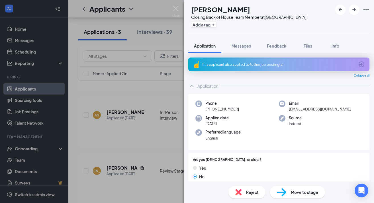
scroll to position [0, 0]
click at [305, 189] on span "Move to stage" at bounding box center [304, 192] width 27 height 6
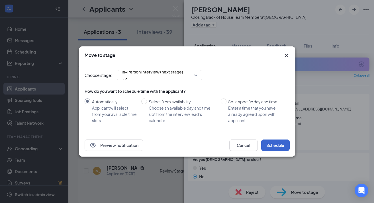
click at [272, 147] on button "Schedule" at bounding box center [275, 145] width 29 height 11
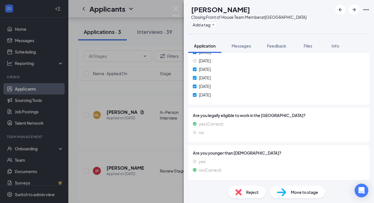
scroll to position [338, 0]
click at [303, 195] on span "Move to stage" at bounding box center [304, 192] width 27 height 6
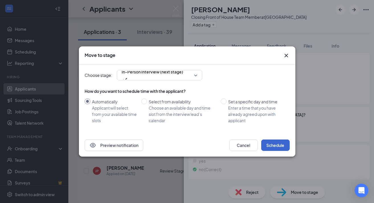
click at [270, 149] on button "Schedule" at bounding box center [275, 145] width 29 height 11
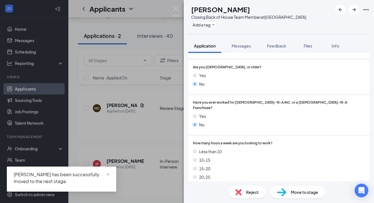
scroll to position [93, 0]
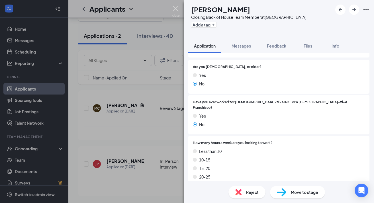
click at [177, 12] on img at bounding box center [175, 11] width 7 height 11
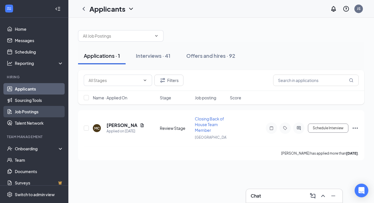
click at [31, 113] on link "Job Postings" at bounding box center [39, 111] width 49 height 11
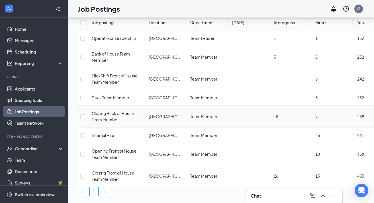
scroll to position [40, 0]
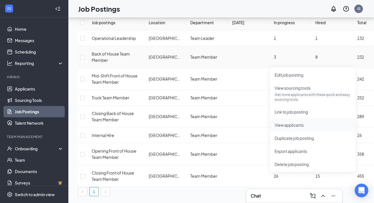
click at [305, 122] on span "View applicants" at bounding box center [313, 125] width 76 height 6
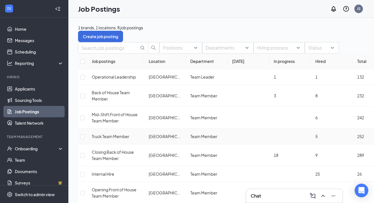
scroll to position [0, 0]
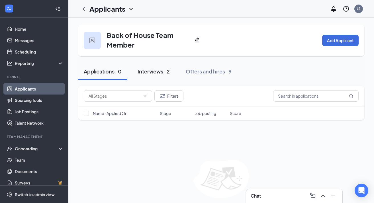
click at [161, 69] on div "Interviews · 2" at bounding box center [154, 71] width 32 height 7
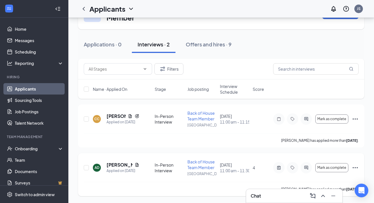
scroll to position [27, 0]
click at [197, 48] on button "Offers and hires · 9" at bounding box center [208, 44] width 57 height 17
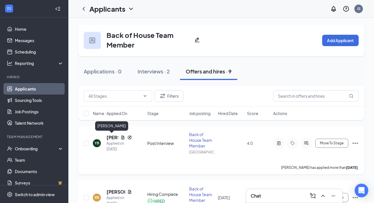
click at [110, 137] on h5 "[PERSON_NAME]" at bounding box center [113, 138] width 12 height 6
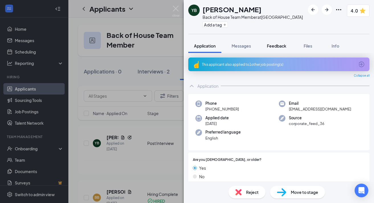
click at [276, 48] on span "Feedback" at bounding box center [276, 45] width 19 height 5
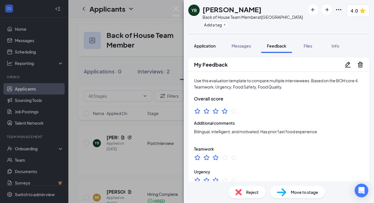
click at [207, 48] on span "Application" at bounding box center [205, 45] width 22 height 5
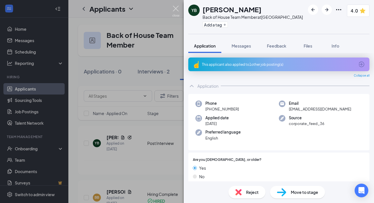
click at [175, 9] on img at bounding box center [175, 11] width 7 height 11
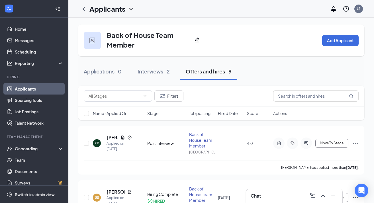
click at [30, 88] on link "Applicants" at bounding box center [39, 88] width 49 height 11
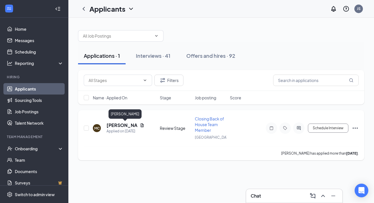
click at [127, 125] on h5 "Mitchell Conz" at bounding box center [122, 125] width 31 height 6
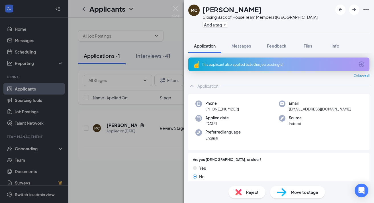
click at [264, 67] on div "This applicant also applied to 1 other job posting(s)" at bounding box center [278, 65] width 181 height 14
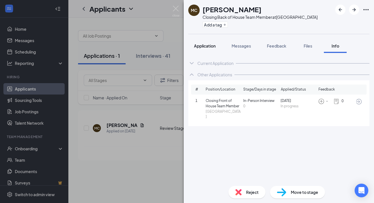
click at [201, 46] on span "Application" at bounding box center [205, 45] width 22 height 5
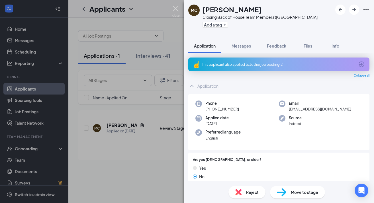
click at [176, 8] on img at bounding box center [175, 11] width 7 height 11
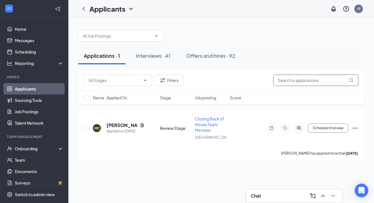
click at [290, 81] on input "text" at bounding box center [316, 80] width 86 height 11
paste input "Priscilla Devaugn"
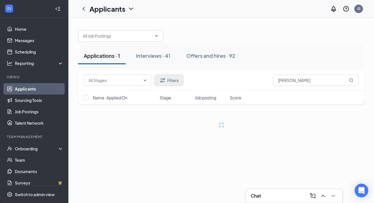
click at [176, 78] on button "Filters" at bounding box center [169, 80] width 29 height 11
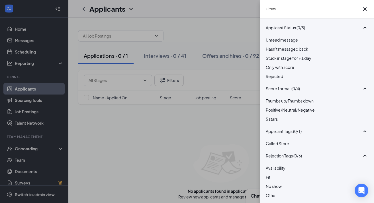
click at [269, 73] on div at bounding box center [317, 73] width 103 height 0
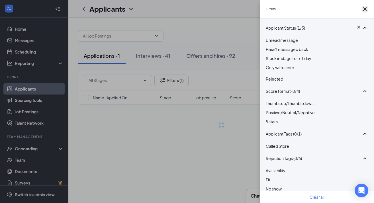
click at [363, 11] on icon "Cross" at bounding box center [364, 8] width 3 height 3
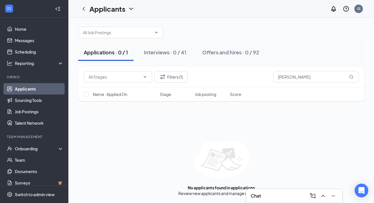
scroll to position [3, 0]
click at [305, 76] on input "Priscilla Devaugn" at bounding box center [316, 76] width 86 height 11
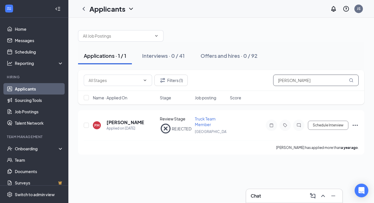
click at [296, 84] on input "Priscilla" at bounding box center [316, 80] width 86 height 11
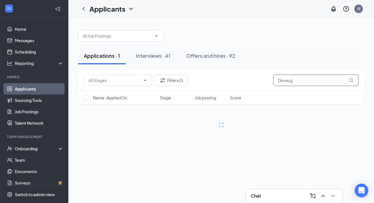
type input "Devaugn"
